Goal: Information Seeking & Learning: Learn about a topic

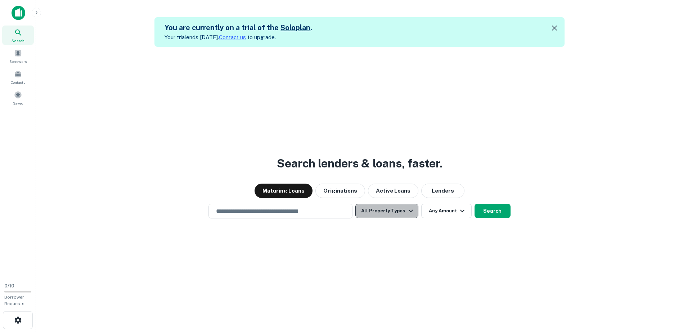
click at [408, 203] on icon "button" at bounding box center [410, 211] width 9 height 9
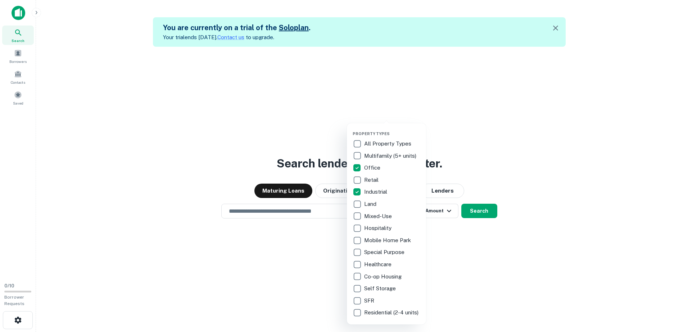
click at [452, 189] on div at bounding box center [344, 166] width 688 height 332
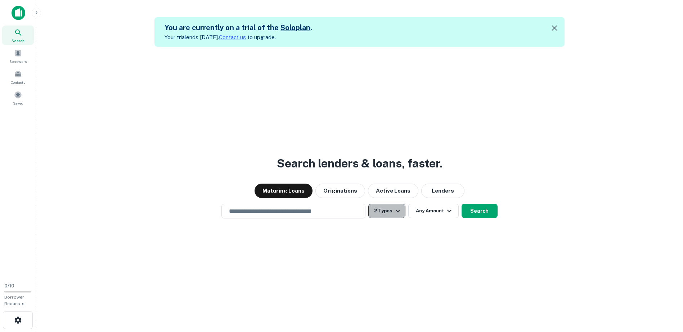
click at [397, 203] on icon "button" at bounding box center [397, 211] width 9 height 9
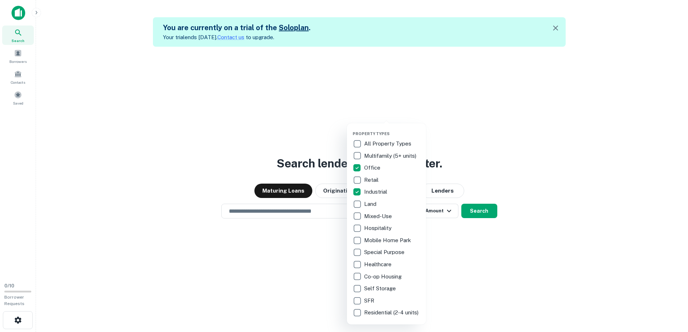
click at [448, 203] on div at bounding box center [344, 166] width 688 height 332
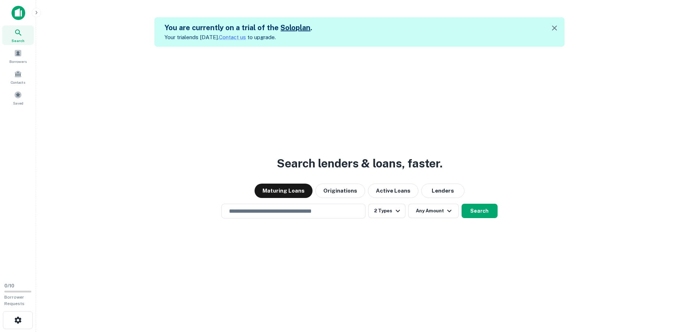
click at [448, 203] on icon "button" at bounding box center [449, 211] width 4 height 3
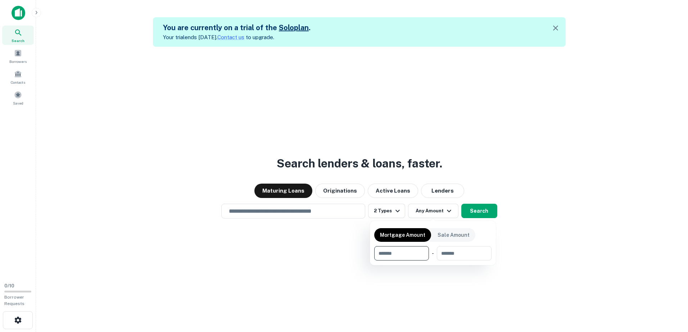
click at [417, 203] on input "number" at bounding box center [399, 253] width 50 height 14
type input "*******"
click at [452, 203] on input "number" at bounding box center [463, 253] width 46 height 14
type input "********"
click at [452, 203] on p "Sale Amount" at bounding box center [454, 235] width 32 height 8
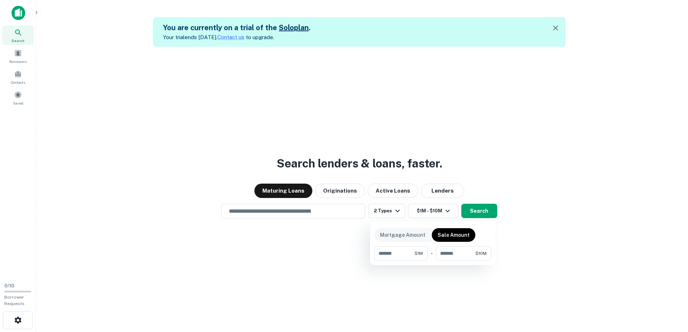
click at [452, 203] on p "Sale Amount" at bounding box center [454, 235] width 32 height 8
click at [418, 203] on p "Mortgage Amount" at bounding box center [402, 235] width 45 height 8
click at [445, 203] on p "Sale Amount" at bounding box center [454, 235] width 32 height 8
click at [420, 203] on p "Mortgage Amount" at bounding box center [402, 235] width 45 height 8
click at [342, 191] on div at bounding box center [344, 166] width 688 height 332
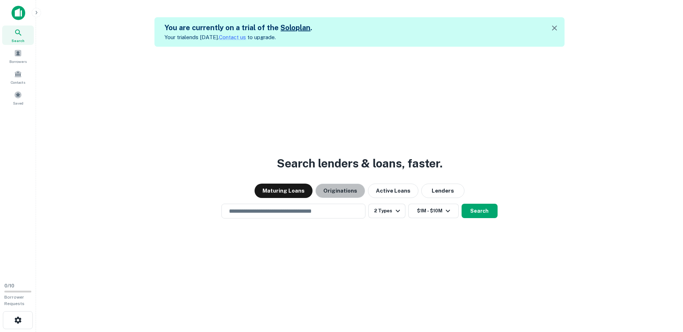
click at [342, 191] on button "Originations" at bounding box center [340, 191] width 50 height 14
click at [293, 191] on button "Maturing Loans" at bounding box center [283, 191] width 58 height 14
click at [452, 203] on button "Search" at bounding box center [479, 211] width 36 height 14
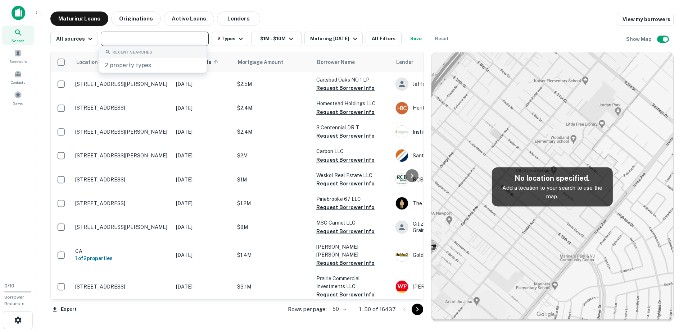
click at [160, 37] on input "text" at bounding box center [154, 39] width 103 height 10
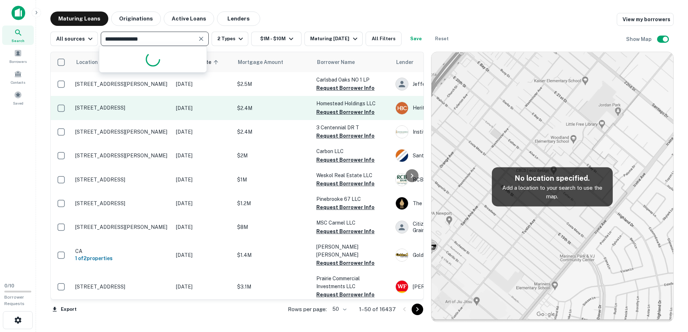
type input "**********"
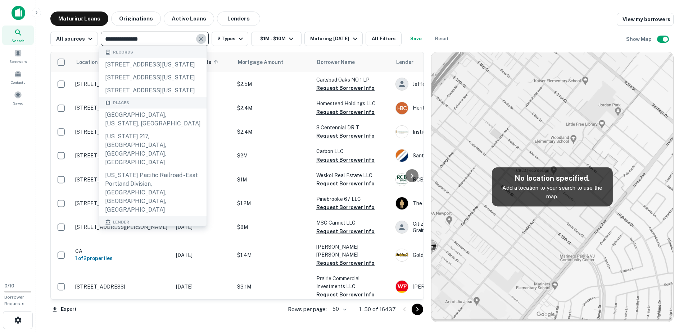
click at [199, 39] on icon "Clear" at bounding box center [201, 39] width 4 height 4
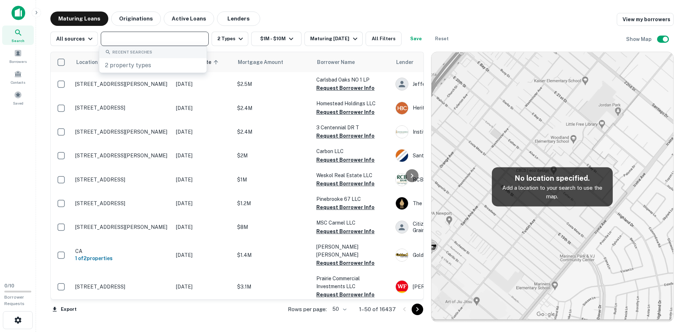
click at [199, 39] on input "text" at bounding box center [154, 39] width 103 height 10
click at [296, 12] on div "Maturing Loans Originations Active Loans Lenders View my borrowers" at bounding box center [361, 19] width 623 height 14
click at [189, 40] on input "text" at bounding box center [154, 39] width 103 height 10
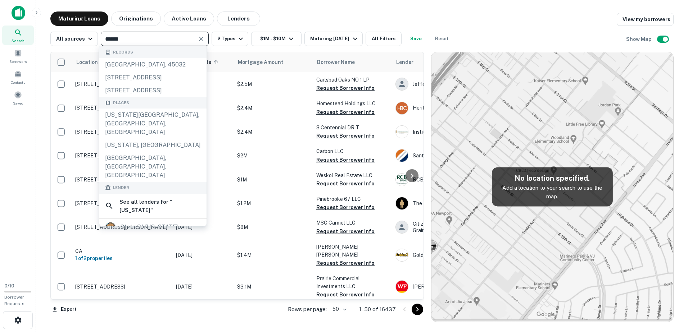
type input "******"
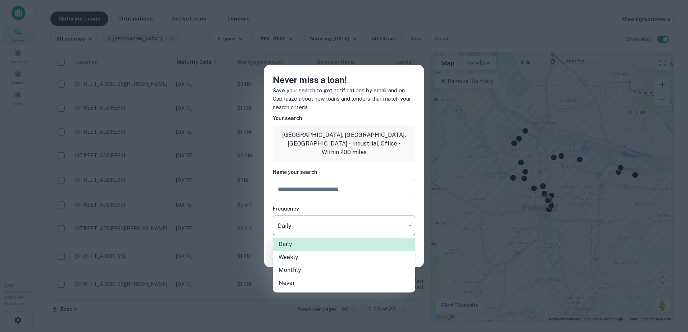
click at [410, 203] on body "Search Borrowers Contacts Saved 0 / 10 Borrower Requests Maturing Loans Origina…" at bounding box center [344, 166] width 688 height 332
click at [410, 203] on div at bounding box center [344, 166] width 688 height 332
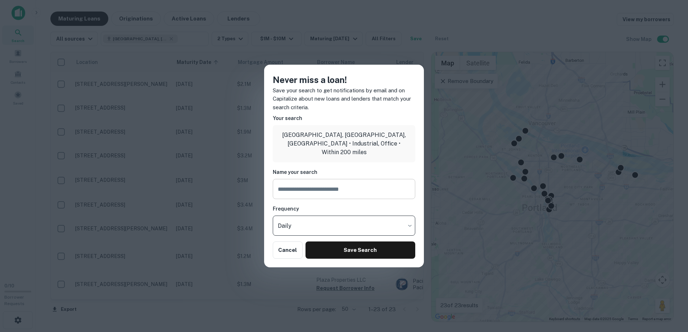
click at [311, 191] on input "text" at bounding box center [344, 189] width 142 height 20
type input "**********"
click at [365, 203] on button "Save Search" at bounding box center [361, 250] width 110 height 17
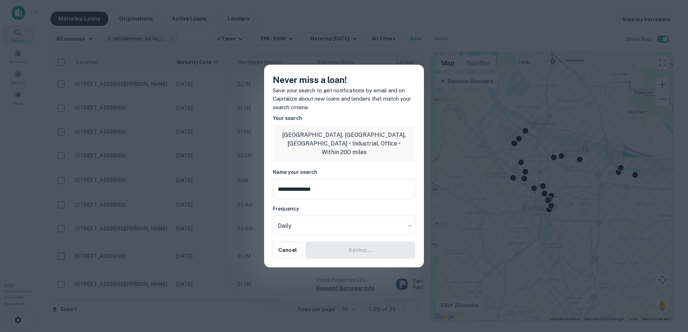
type input "**********"
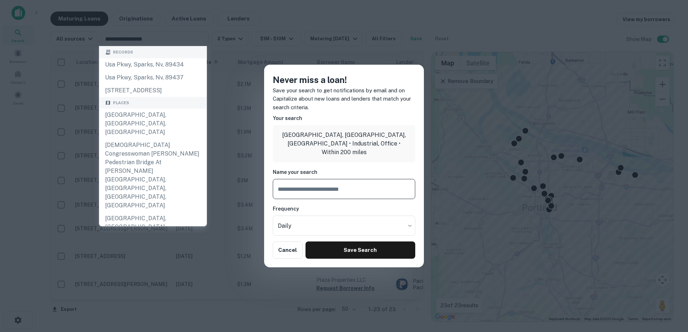
click at [452, 82] on div "Never miss a loan! Save your search to get notifications by email and on Capita…" at bounding box center [344, 166] width 688 height 332
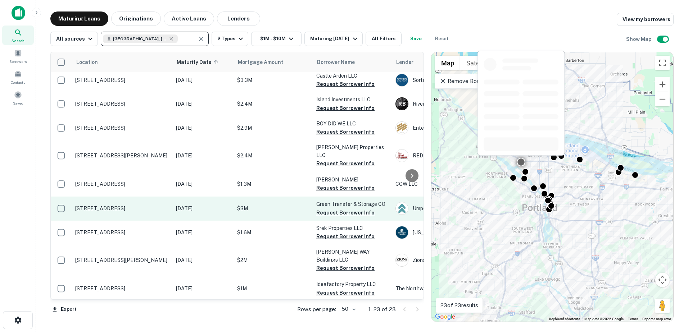
scroll to position [348, 0]
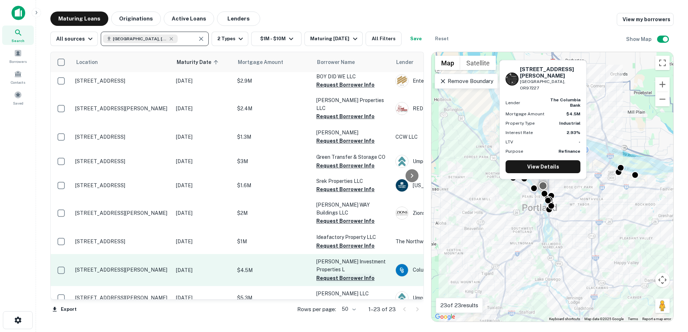
click at [347, 203] on button "Request Borrower Info" at bounding box center [345, 278] width 58 height 9
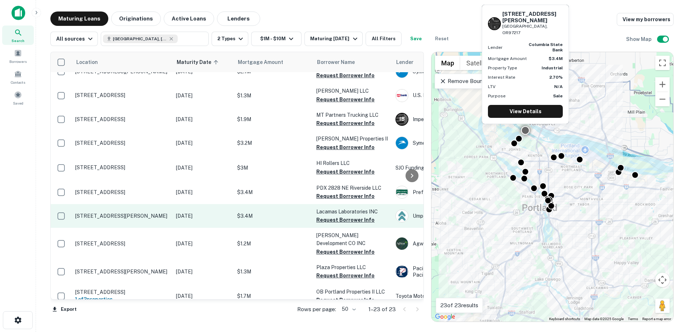
scroll to position [0, 0]
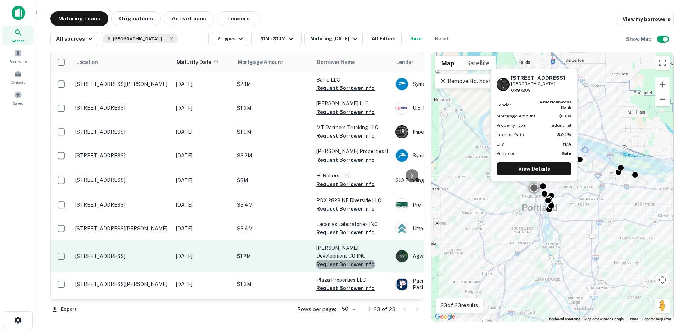
click at [347, 203] on button "Request Borrower Info" at bounding box center [345, 265] width 58 height 9
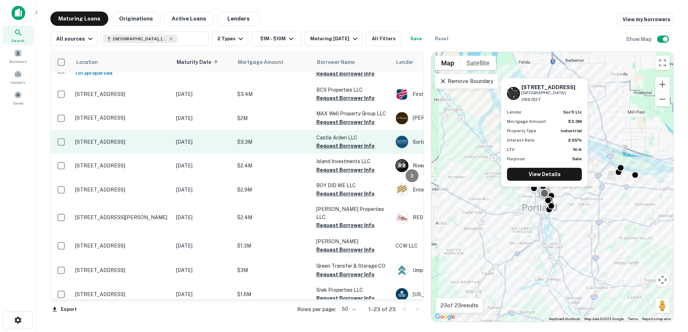
scroll to position [252, 0]
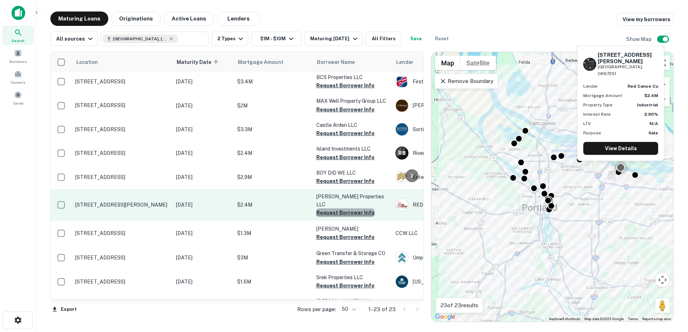
click at [354, 203] on button "Request Borrower Info" at bounding box center [345, 213] width 58 height 9
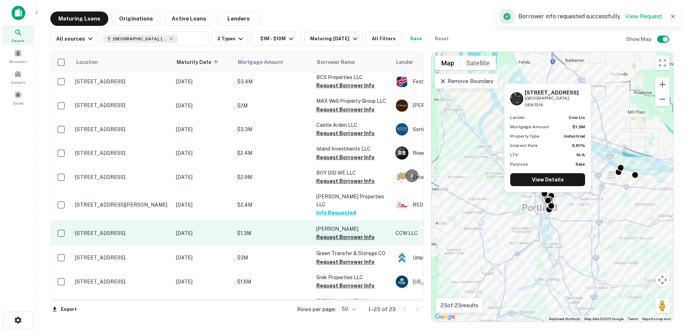
click at [347, 203] on button "Request Borrower Info" at bounding box center [345, 237] width 58 height 9
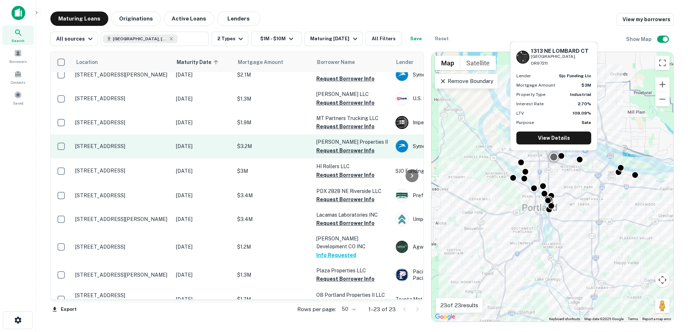
scroll to position [0, 0]
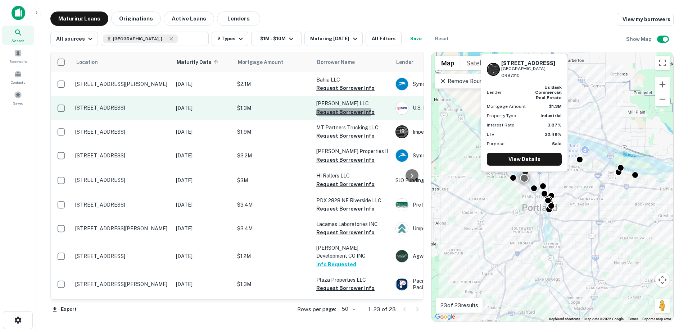
click at [327, 114] on button "Request Borrower Info" at bounding box center [345, 112] width 58 height 9
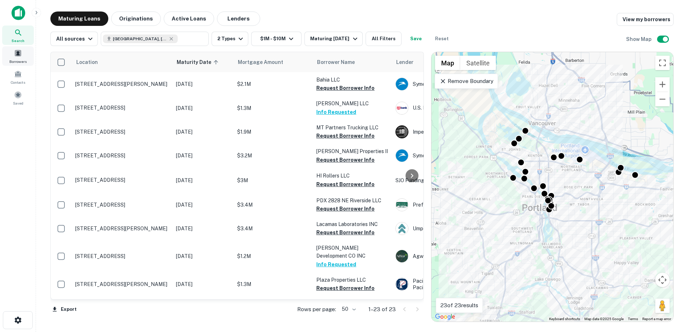
click at [19, 56] on span at bounding box center [18, 53] width 8 height 8
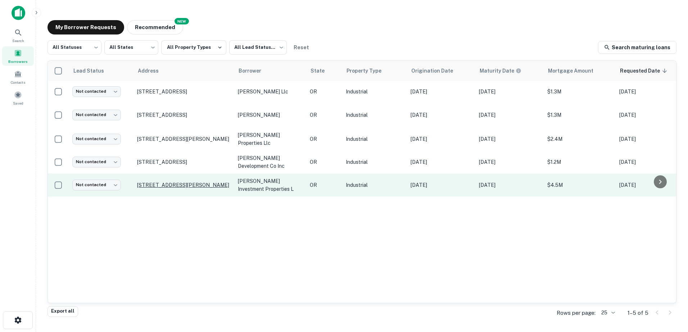
click at [186, 184] on p "[STREET_ADDRESS][PERSON_NAME]" at bounding box center [184, 185] width 94 height 6
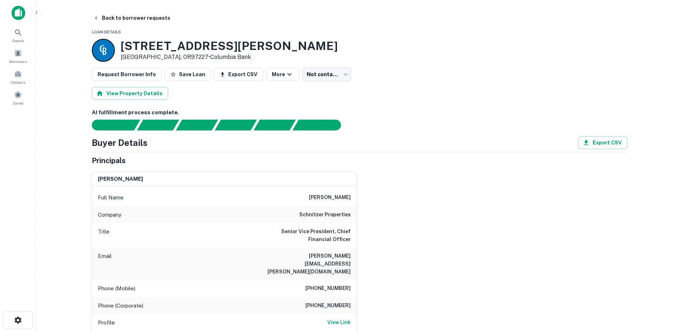
scroll to position [84, 0]
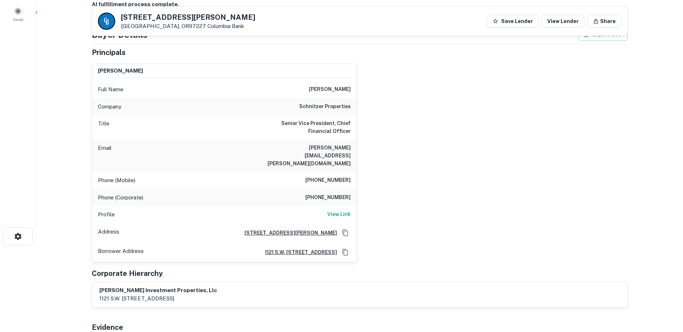
click at [282, 229] on h6 "1121 Sw Salmon St Ste 500, Portland, OR97205" at bounding box center [288, 233] width 98 height 8
click at [167, 17] on h5 "[STREET_ADDRESS][PERSON_NAME]" at bounding box center [188, 17] width 134 height 7
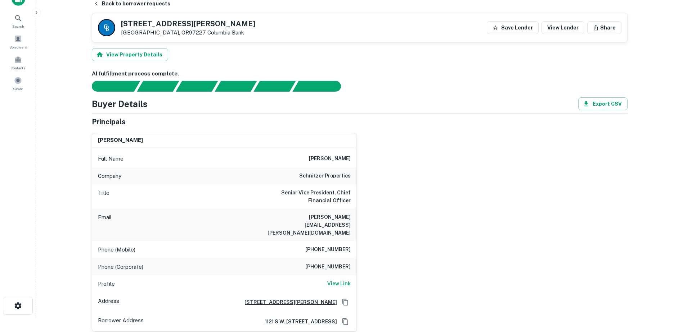
scroll to position [0, 0]
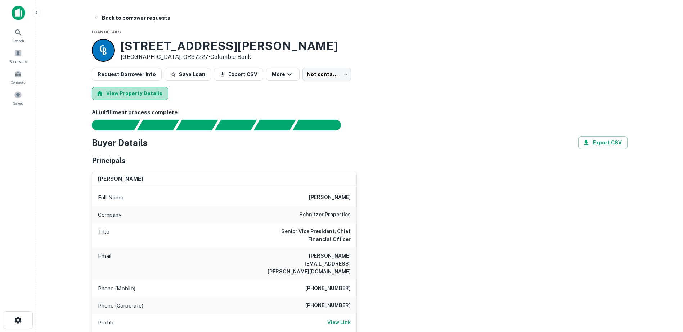
click at [140, 95] on button "View Property Details" at bounding box center [130, 93] width 76 height 13
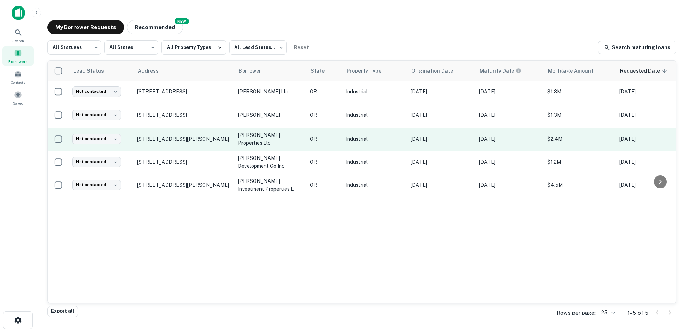
click at [252, 137] on p "ostling properties llc" at bounding box center [270, 139] width 65 height 16
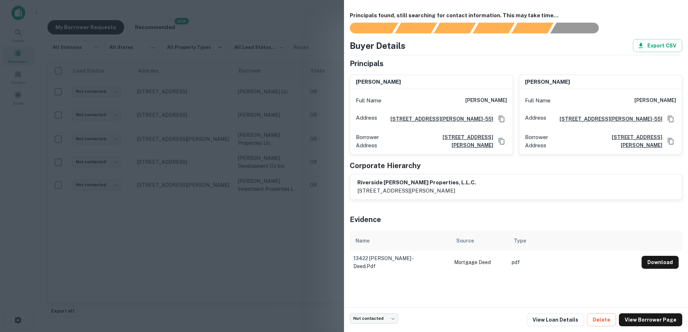
click at [314, 27] on div at bounding box center [344, 166] width 688 height 332
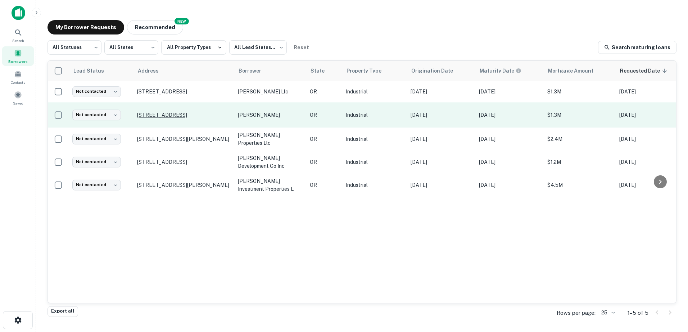
click at [155, 116] on p "[STREET_ADDRESS]" at bounding box center [184, 115] width 94 height 6
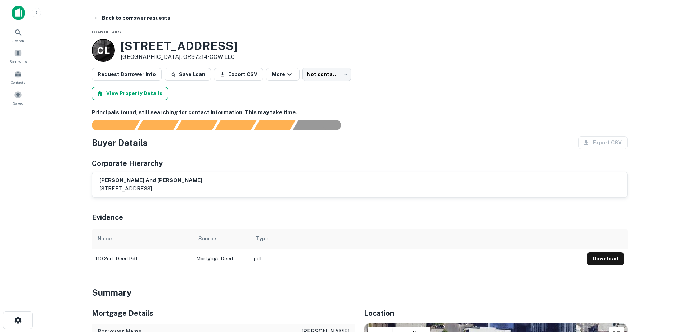
click at [130, 94] on button "View Property Details" at bounding box center [130, 93] width 76 height 13
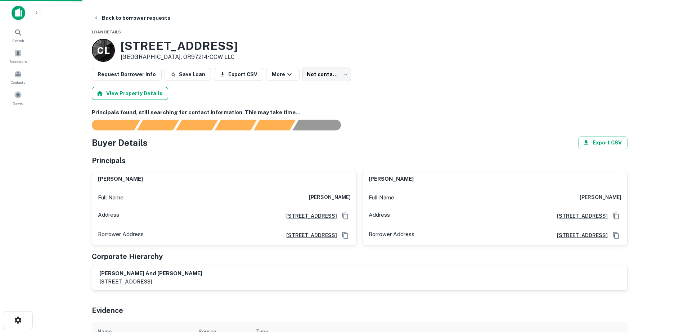
click at [130, 94] on button "View Property Details" at bounding box center [130, 93] width 76 height 13
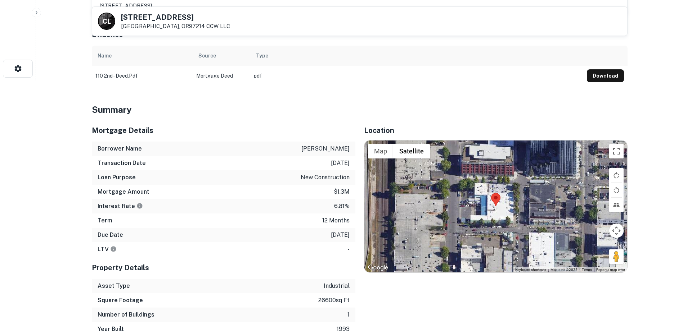
scroll to position [336, 0]
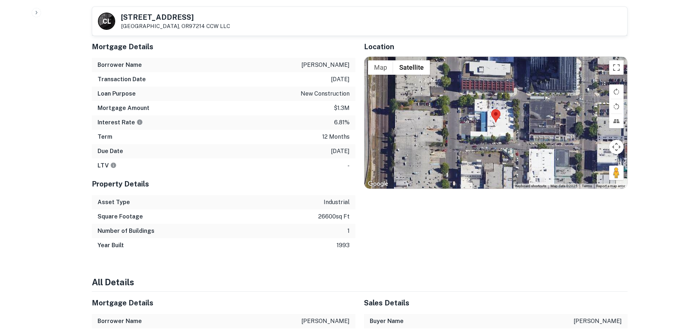
click at [495, 117] on img at bounding box center [495, 115] width 9 height 13
click at [493, 123] on div at bounding box center [495, 123] width 263 height 132
click at [478, 139] on div at bounding box center [495, 123] width 263 height 132
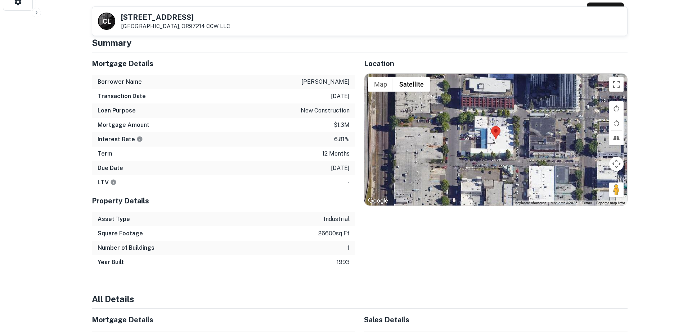
scroll to position [0, 0]
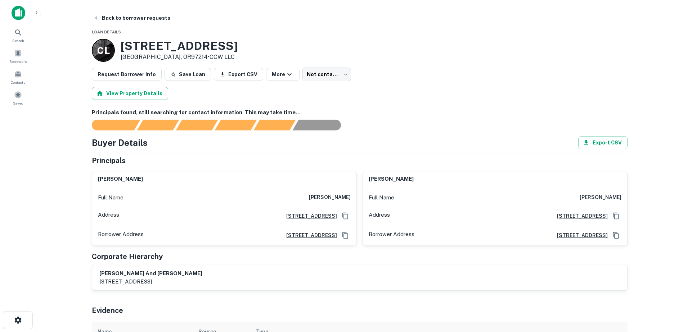
click at [21, 13] on img at bounding box center [19, 13] width 14 height 14
click at [121, 20] on button "Back to borrower requests" at bounding box center [131, 18] width 83 height 13
click at [127, 16] on button "Back to borrower requests" at bounding box center [131, 18] width 83 height 13
click at [118, 73] on button "Request Borrower Info" at bounding box center [127, 74] width 70 height 13
click at [648, 15] on link "View Request" at bounding box center [638, 16] width 37 height 7
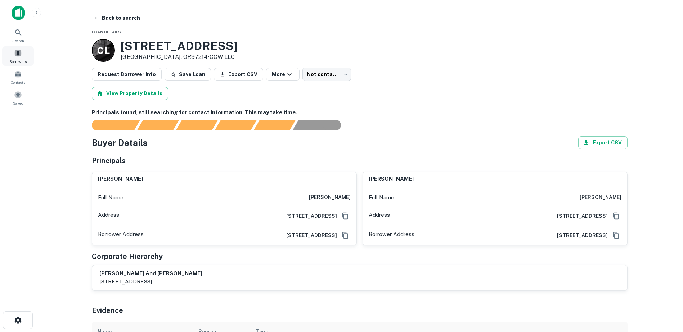
click at [18, 53] on span at bounding box center [18, 53] width 8 height 8
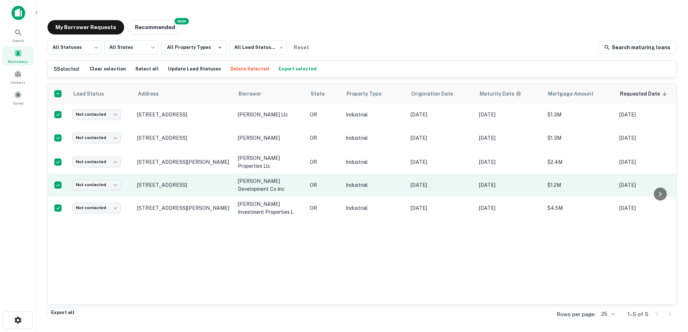
click at [173, 180] on td "[STREET_ADDRESS]" at bounding box center [184, 185] width 101 height 23
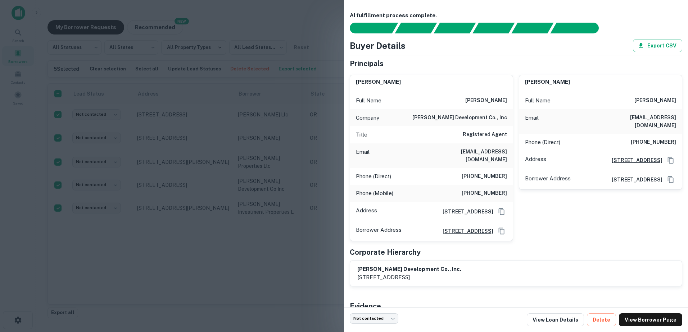
click at [466, 208] on h6 "2636 Nw 26th Ave, Portland, OR97210" at bounding box center [465, 212] width 56 height 8
click at [267, 145] on div at bounding box center [344, 166] width 688 height 332
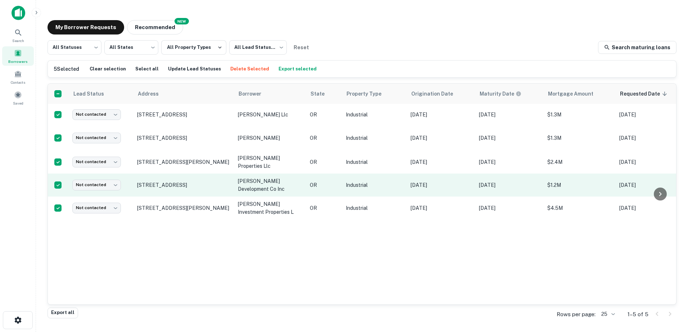
click at [267, 184] on p "lindquist development co inc" at bounding box center [270, 185] width 65 height 16
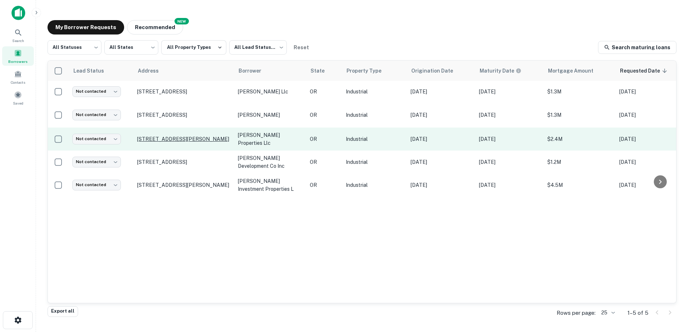
click at [208, 139] on p "[STREET_ADDRESS][PERSON_NAME]" at bounding box center [184, 139] width 94 height 6
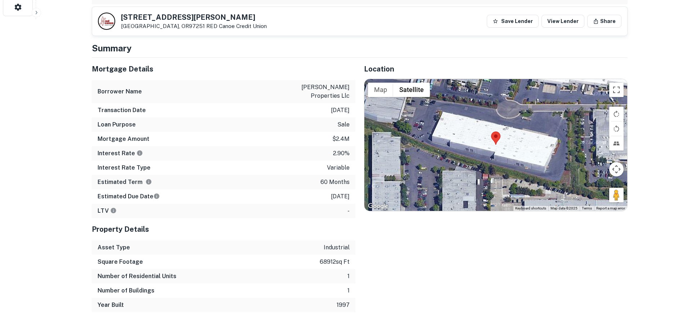
scroll to position [336, 0]
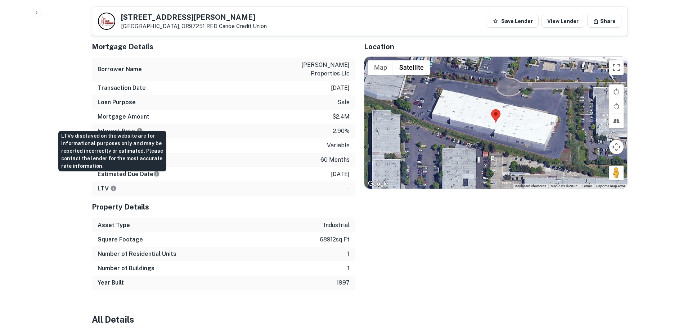
click at [111, 186] on icon "LTVs displayed on the website are for informational purposes only and may be re…" at bounding box center [112, 188] width 5 height 5
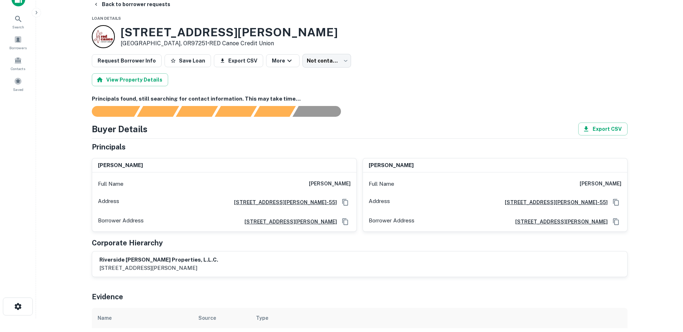
scroll to position [0, 0]
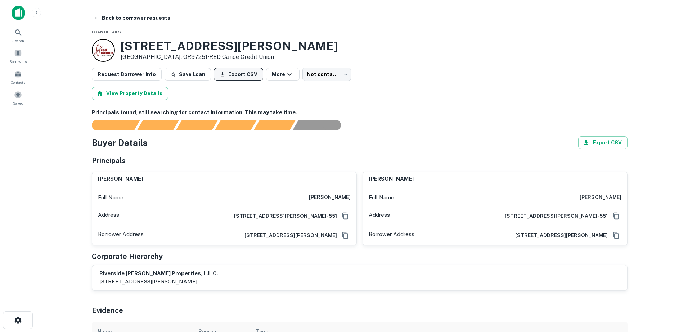
click at [231, 76] on button "Export CSV" at bounding box center [238, 74] width 49 height 13
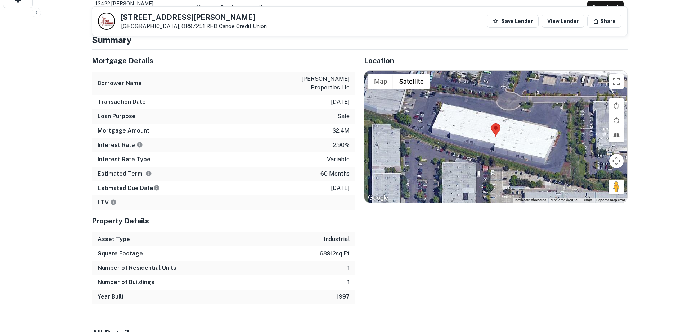
scroll to position [336, 0]
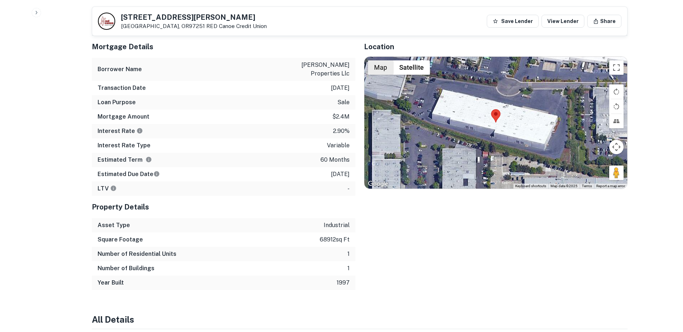
click at [381, 69] on button "Map" at bounding box center [380, 67] width 25 height 14
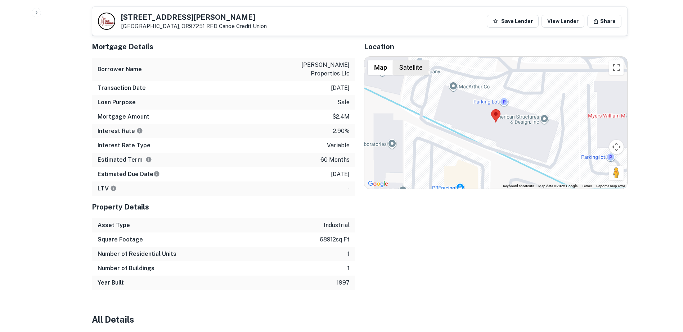
click at [409, 69] on button "Satellite" at bounding box center [411, 67] width 36 height 14
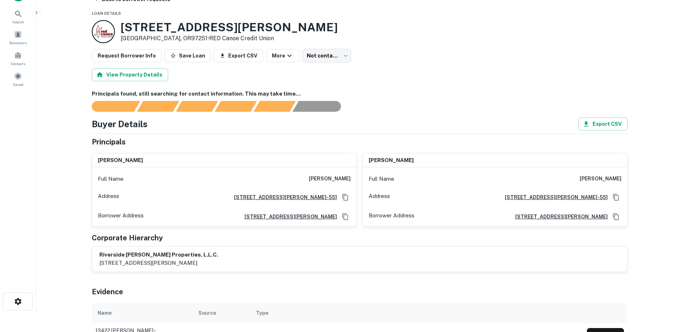
scroll to position [0, 0]
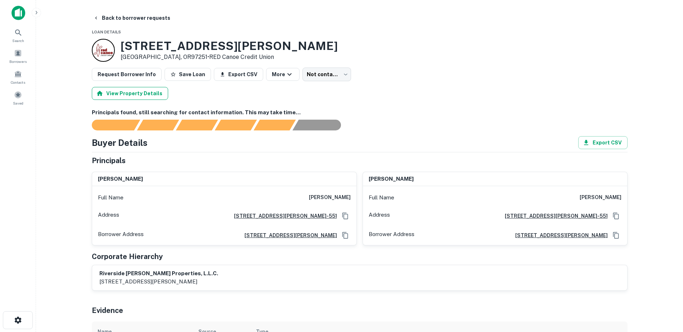
click at [131, 94] on button "View Property Details" at bounding box center [130, 93] width 76 height 13
click at [348, 216] on icon "Copy Address" at bounding box center [344, 216] width 7 height 7
click at [671, 13] on icon "close" at bounding box center [670, 13] width 5 height 6
click at [285, 75] on icon "button" at bounding box center [289, 74] width 9 height 9
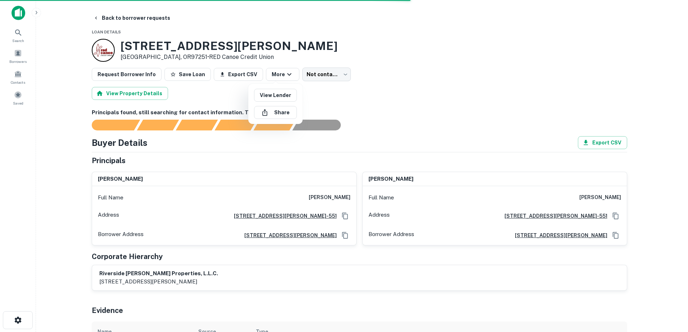
click at [18, 319] on div at bounding box center [344, 166] width 688 height 332
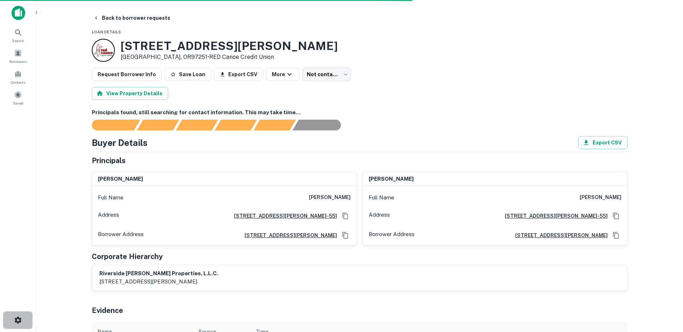
click at [18, 319] on icon "button" at bounding box center [17, 320] width 7 height 7
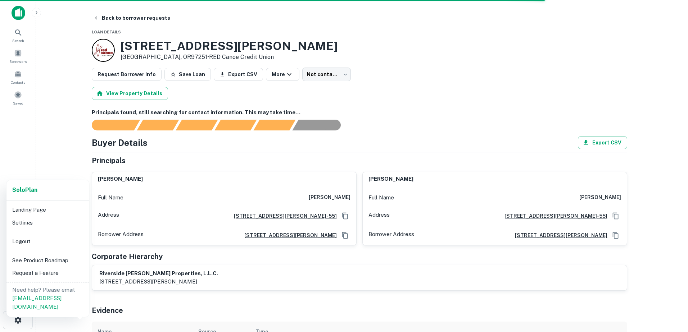
click at [36, 12] on div at bounding box center [344, 166] width 688 height 332
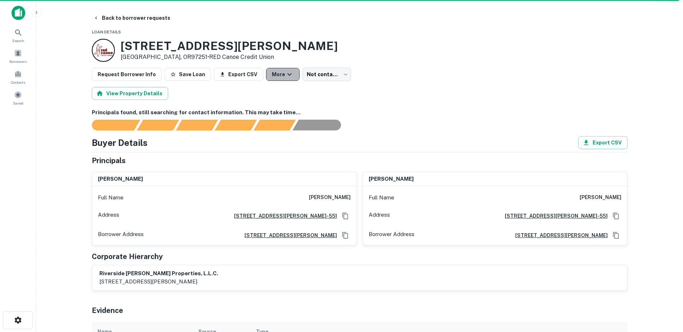
click at [285, 75] on icon "button" at bounding box center [289, 74] width 9 height 9
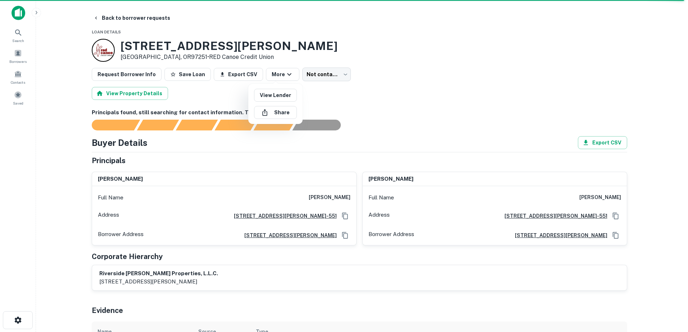
click at [281, 72] on div at bounding box center [344, 166] width 688 height 332
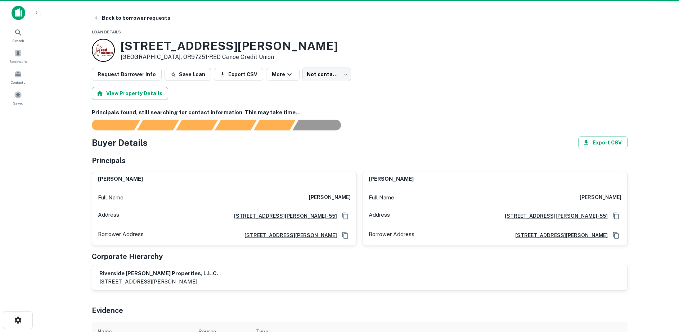
click at [17, 14] on img at bounding box center [19, 13] width 14 height 14
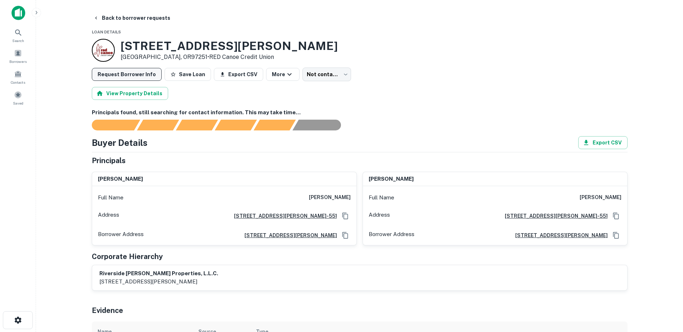
click at [132, 74] on button "Request Borrower Info" at bounding box center [127, 74] width 70 height 13
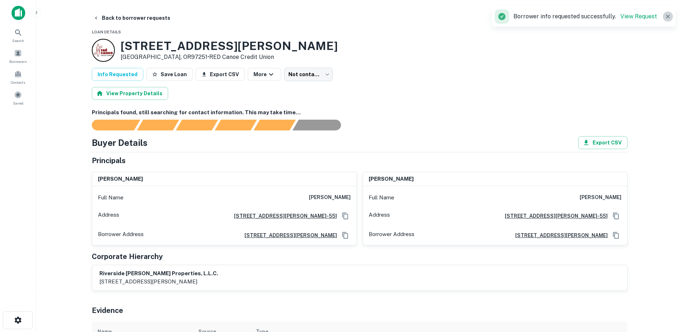
click at [669, 15] on icon "button" at bounding box center [668, 17] width 4 height 4
click at [20, 56] on span at bounding box center [18, 53] width 8 height 8
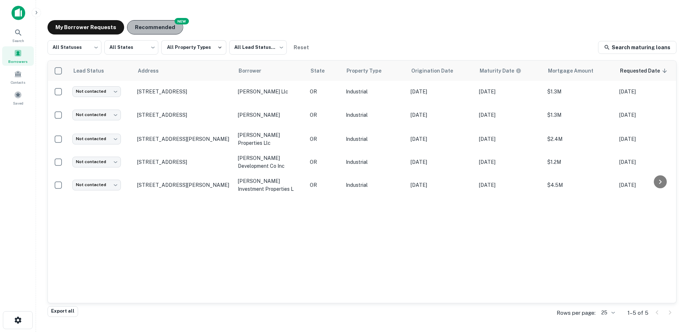
click at [144, 28] on button "Recommended" at bounding box center [155, 27] width 56 height 14
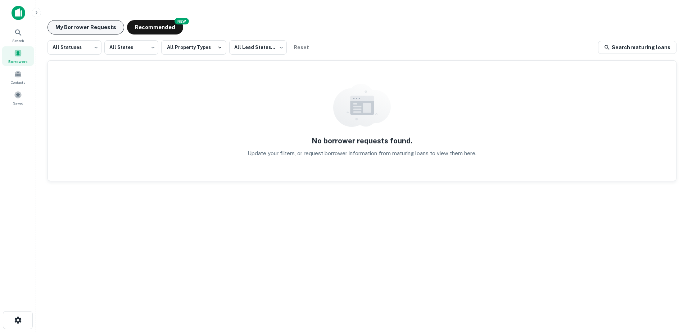
click at [98, 26] on button "My Borrower Requests" at bounding box center [85, 27] width 77 height 14
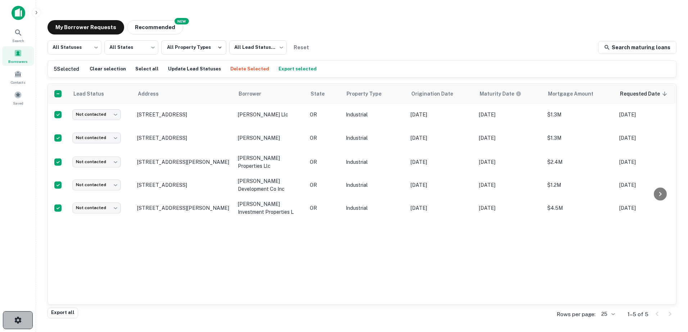
click at [14, 322] on icon "button" at bounding box center [18, 320] width 9 height 9
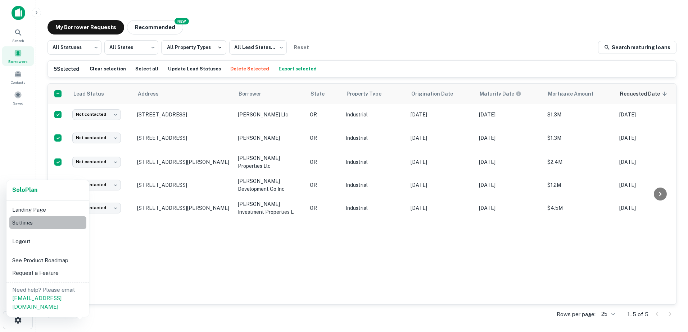
click at [40, 222] on li "Settings" at bounding box center [47, 223] width 77 height 13
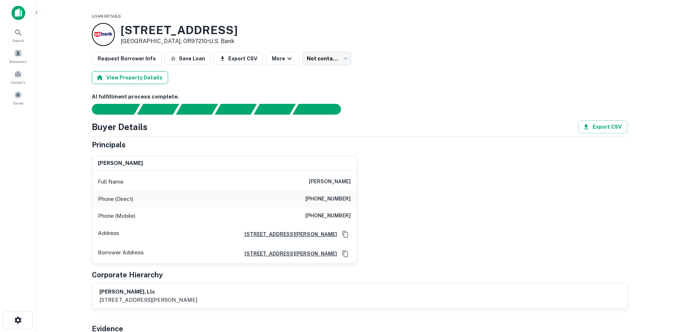
click at [139, 78] on button "View Property Details" at bounding box center [130, 77] width 76 height 13
